Goal: Check status

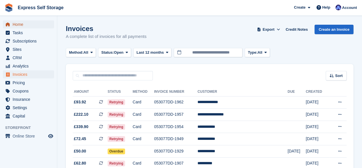
drag, startPoint x: 0, startPoint y: 0, endPoint x: 37, endPoint y: 23, distance: 43.3
click at [37, 23] on span "Home" at bounding box center [30, 24] width 34 height 8
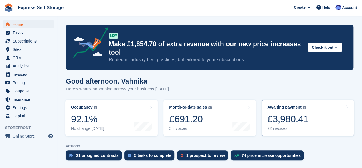
click at [277, 116] on div "£3,980.41" at bounding box center [288, 119] width 41 height 12
